Goal: Task Accomplishment & Management: Manage account settings

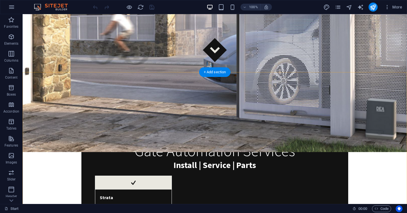
scroll to position [151, 0]
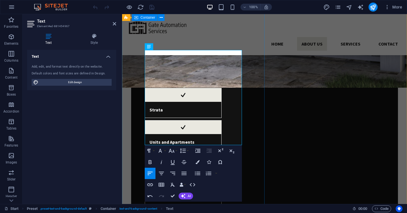
scroll to position [239, 0]
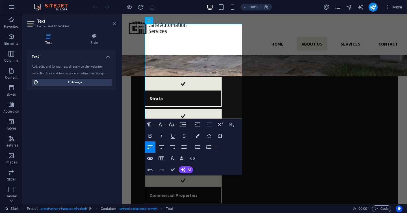
click at [114, 25] on icon at bounding box center [114, 23] width 3 height 5
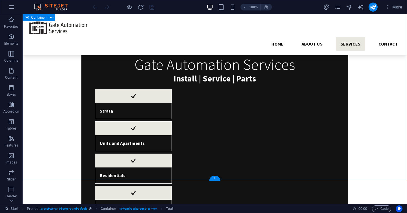
scroll to position [443, 0]
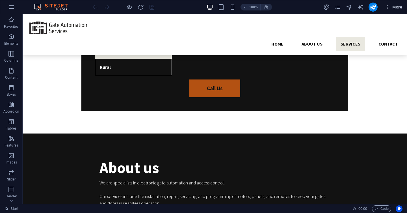
click at [389, 8] on icon "button" at bounding box center [387, 7] width 6 height 6
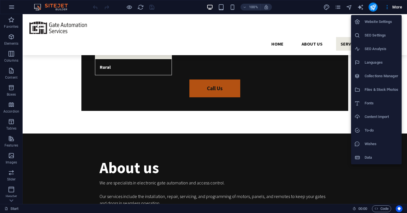
click at [374, 23] on h6 "Website Settings" at bounding box center [381, 21] width 34 height 7
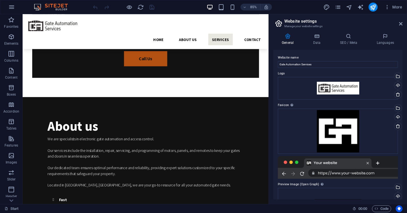
scroll to position [58, 0]
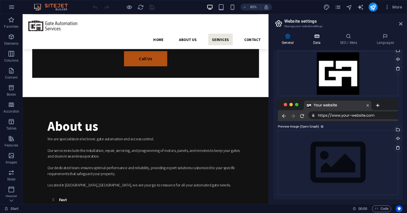
click at [313, 36] on icon at bounding box center [316, 36] width 25 height 6
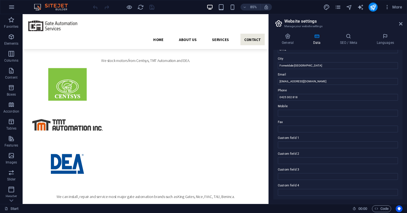
scroll to position [0, 0]
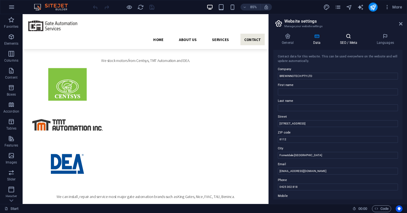
click at [339, 40] on h4 "SEO / Meta" at bounding box center [349, 39] width 37 height 12
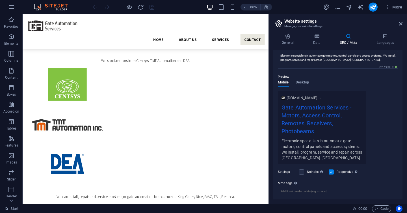
scroll to position [99, 0]
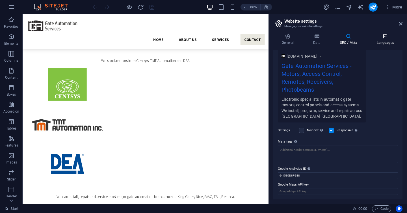
click at [385, 42] on h4 "Languages" at bounding box center [385, 39] width 34 height 12
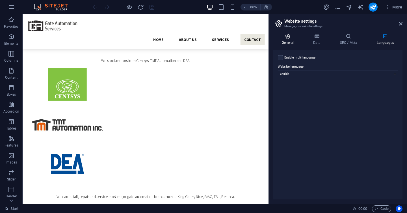
click at [291, 42] on h4 "General" at bounding box center [288, 39] width 31 height 12
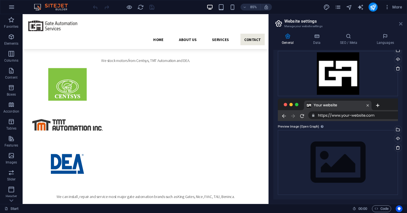
drag, startPoint x: 399, startPoint y: 25, endPoint x: 352, endPoint y: 22, distance: 47.2
click at [399, 25] on icon at bounding box center [400, 23] width 3 height 5
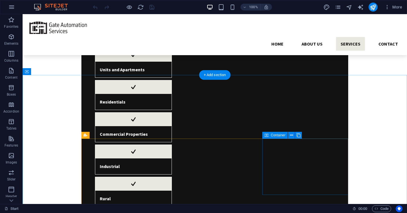
scroll to position [312, 0]
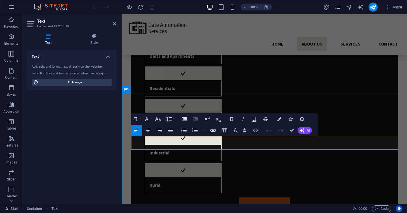
scroll to position [325, 0]
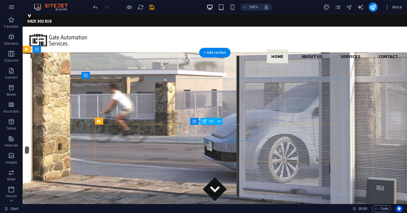
scroll to position [0, 0]
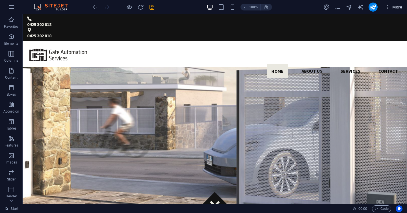
click at [389, 10] on button "More" at bounding box center [393, 7] width 22 height 9
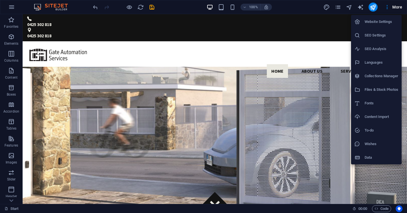
click at [377, 37] on h6 "SEO Settings" at bounding box center [381, 35] width 34 height 7
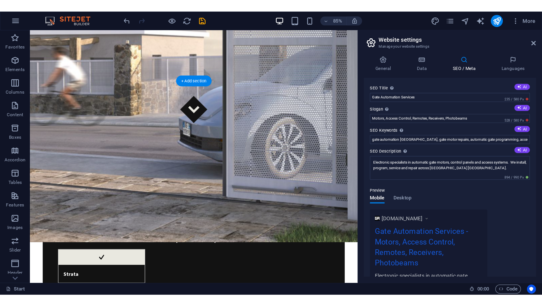
scroll to position [195, 0]
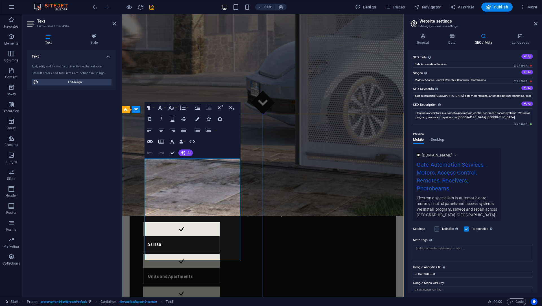
drag, startPoint x: 151, startPoint y: 8, endPoint x: 225, endPoint y: 3, distance: 74.2
click at [151, 8] on icon "save" at bounding box center [152, 7] width 6 height 6
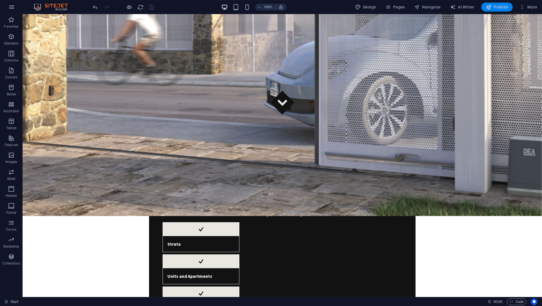
click at [406, 7] on span "Publish" at bounding box center [497, 7] width 22 height 6
